Goal: Task Accomplishment & Management: Use online tool/utility

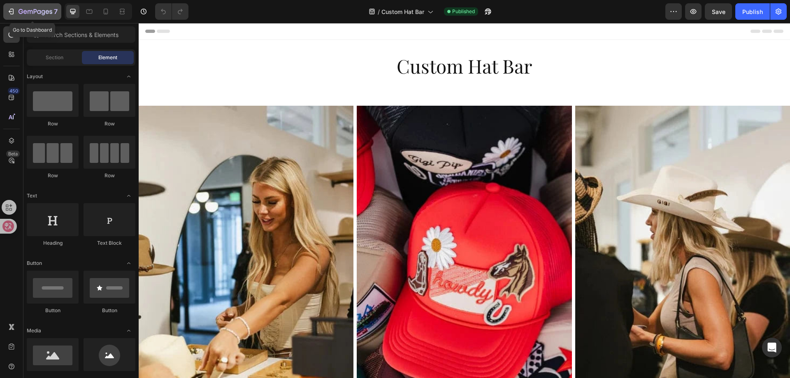
click at [7, 13] on button "7" at bounding box center [32, 11] width 58 height 16
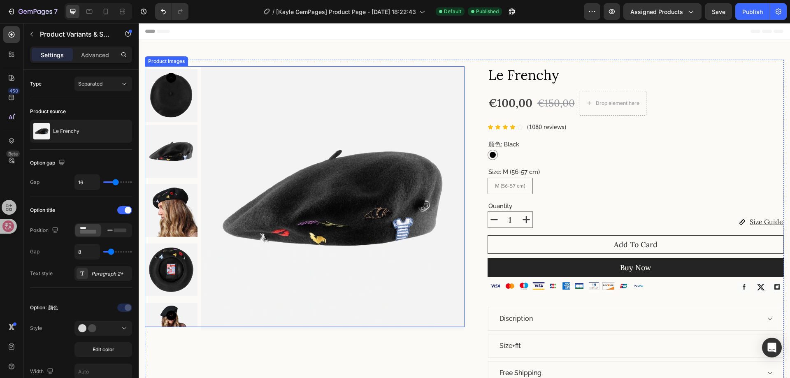
scroll to position [776, 0]
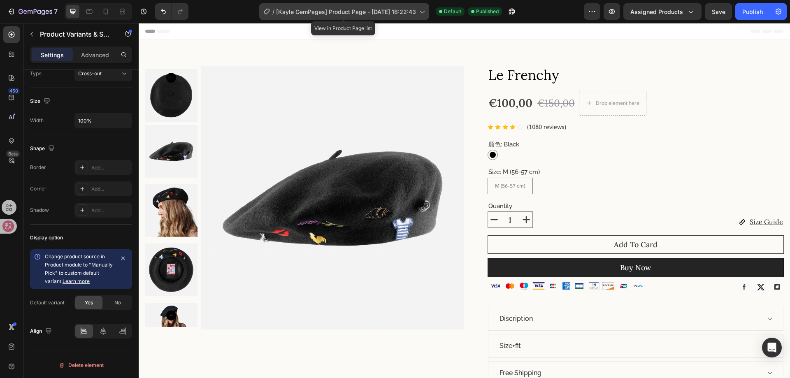
click at [374, 14] on span "[Kayle GemPages] Product Page - [DATE] 18:22:43" at bounding box center [346, 11] width 140 height 9
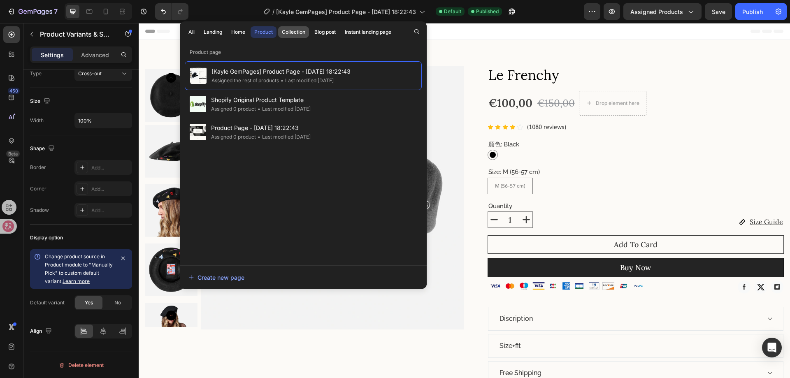
click at [289, 35] on div "Collection" at bounding box center [293, 31] width 23 height 7
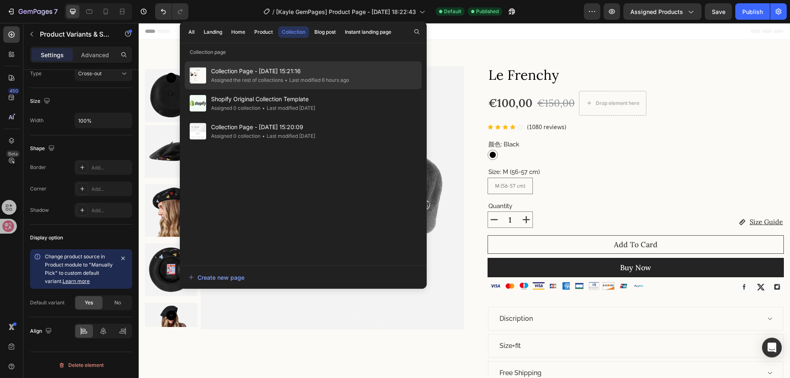
click at [271, 85] on div "Collection Page - [DATE] 15:21:16 Assigned the rest of collections • Last modif…" at bounding box center [303, 75] width 237 height 28
